Goal: Transaction & Acquisition: Purchase product/service

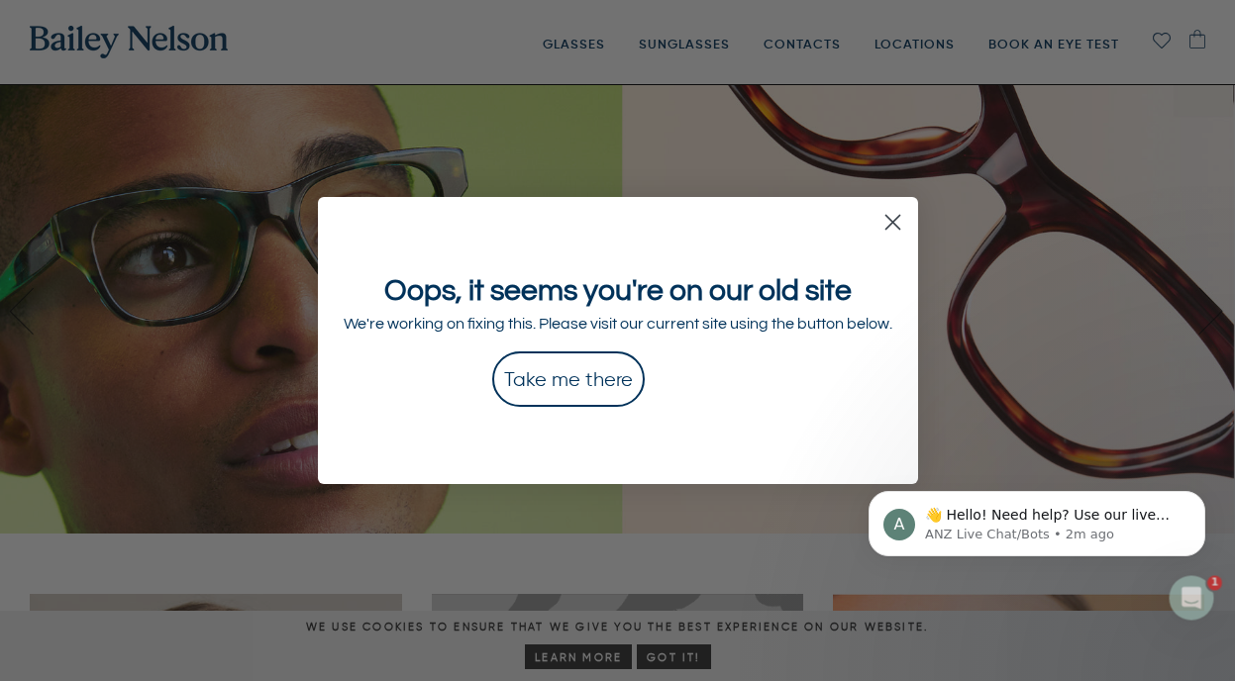
click at [896, 227] on circle "Close dialog" at bounding box center [891, 222] width 33 height 33
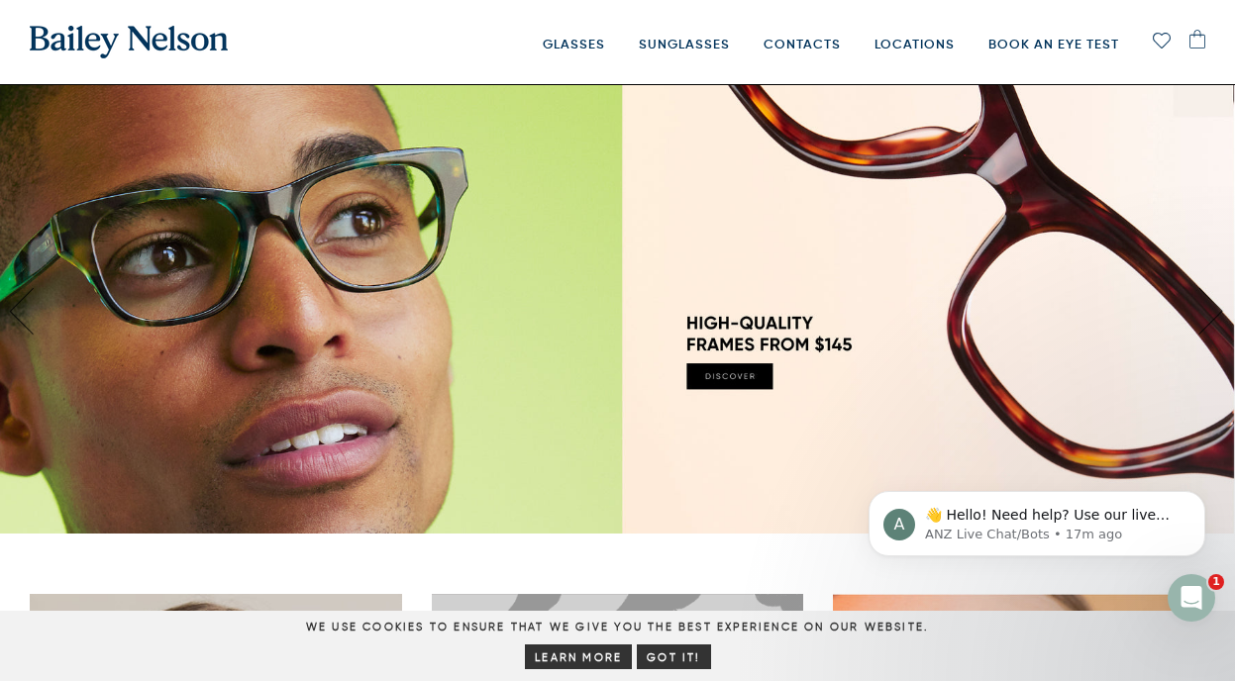
click at [1196, 36] on img at bounding box center [1197, 39] width 16 height 19
